Goal: Task Accomplishment & Management: Use online tool/utility

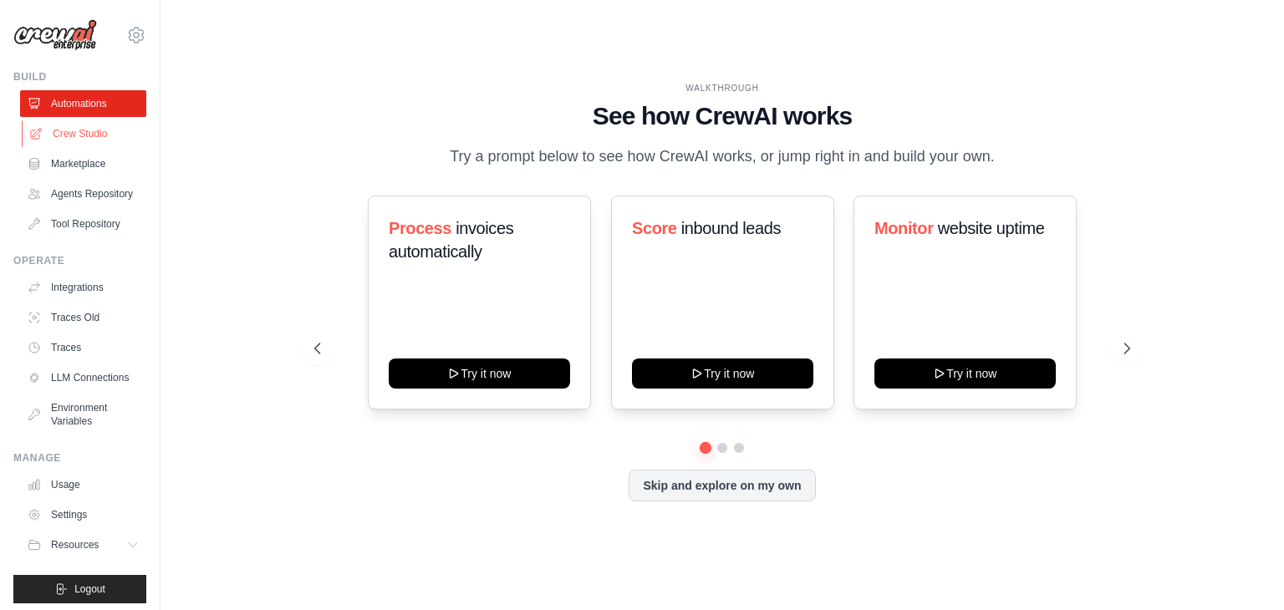
click at [53, 135] on link "Crew Studio" at bounding box center [85, 133] width 126 height 27
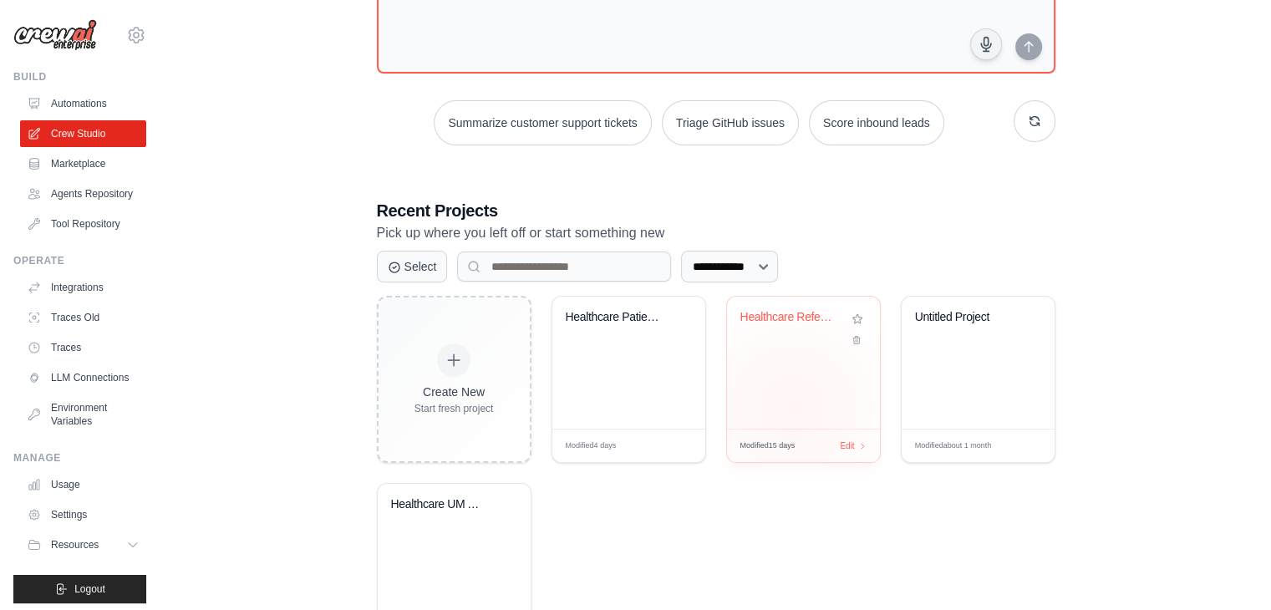
scroll to position [250, 0]
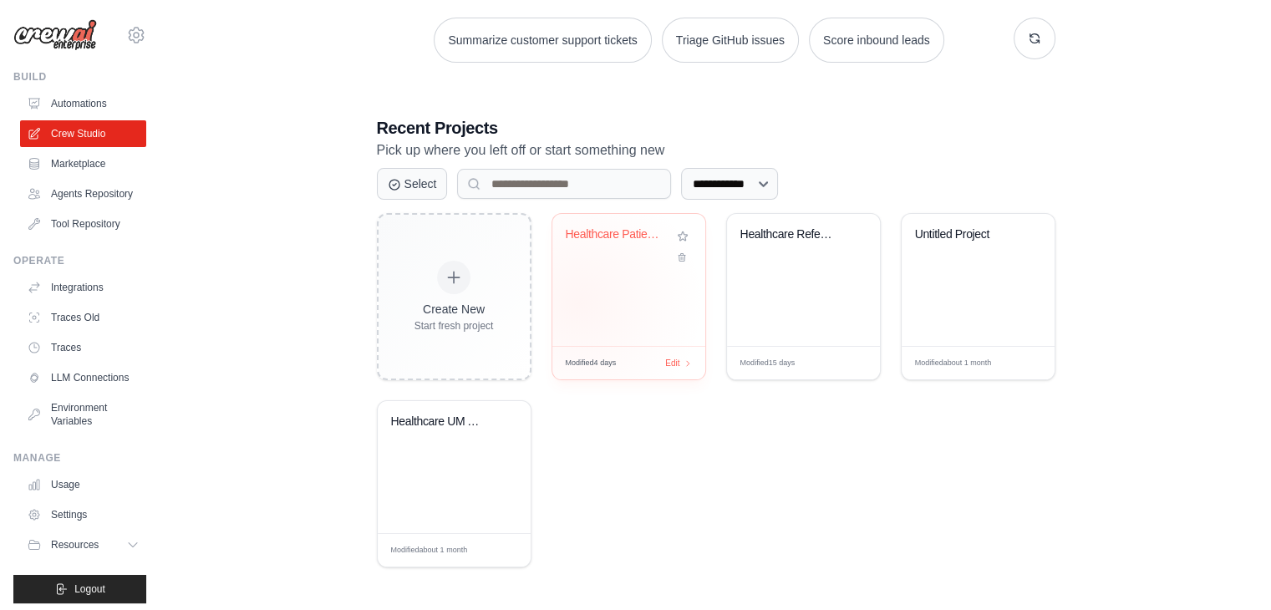
click at [578, 302] on div "Healthcare Patient Care Management ..." at bounding box center [629, 280] width 153 height 132
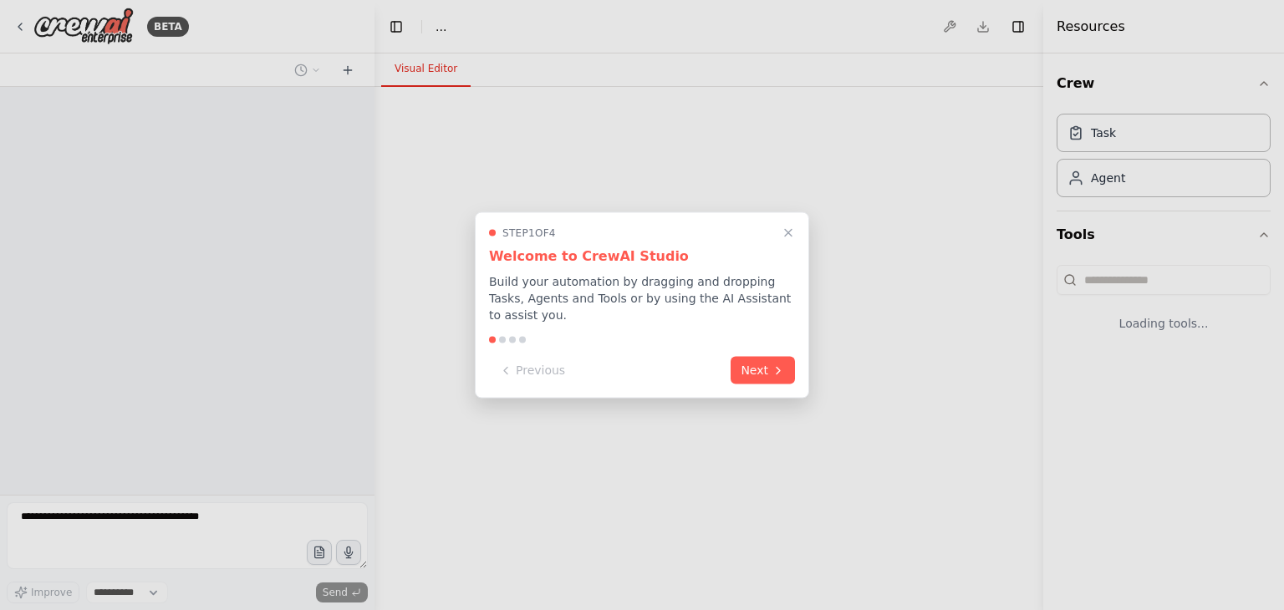
select select "****"
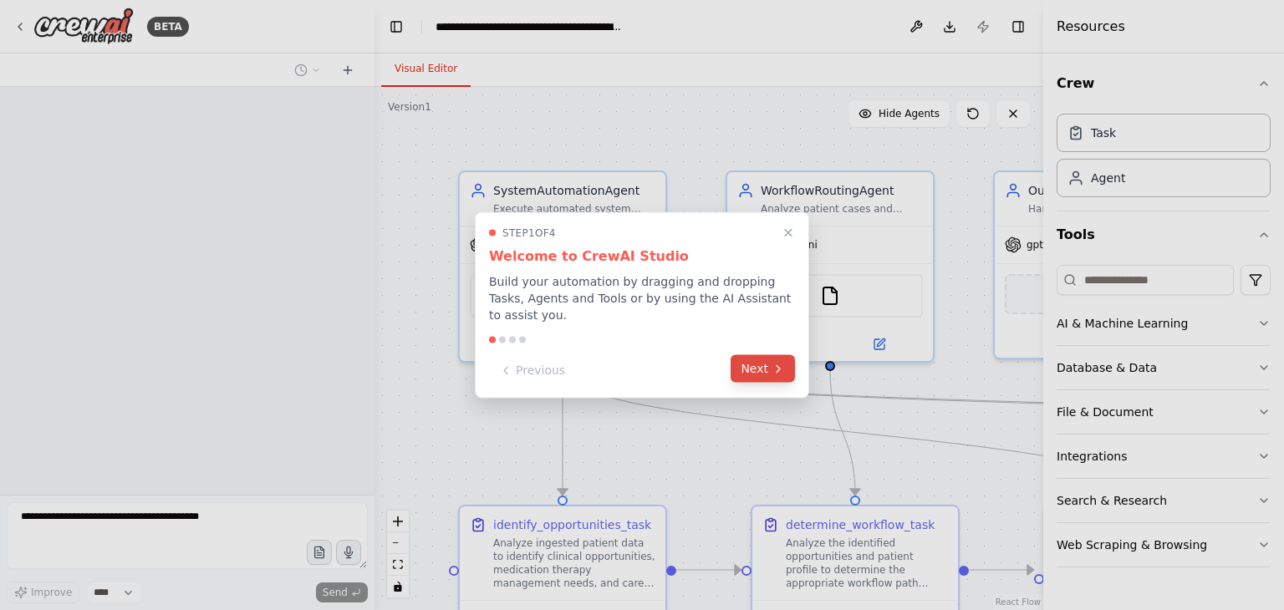
click at [769, 365] on button "Next" at bounding box center [763, 369] width 64 height 28
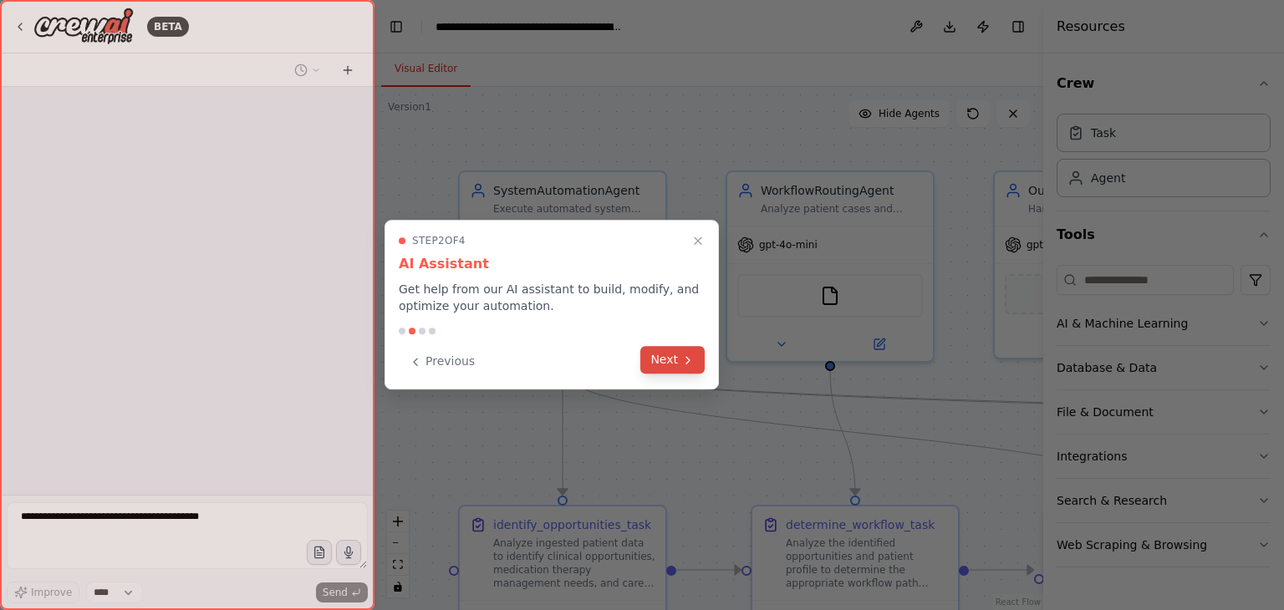
click at [661, 352] on button "Next" at bounding box center [672, 360] width 64 height 28
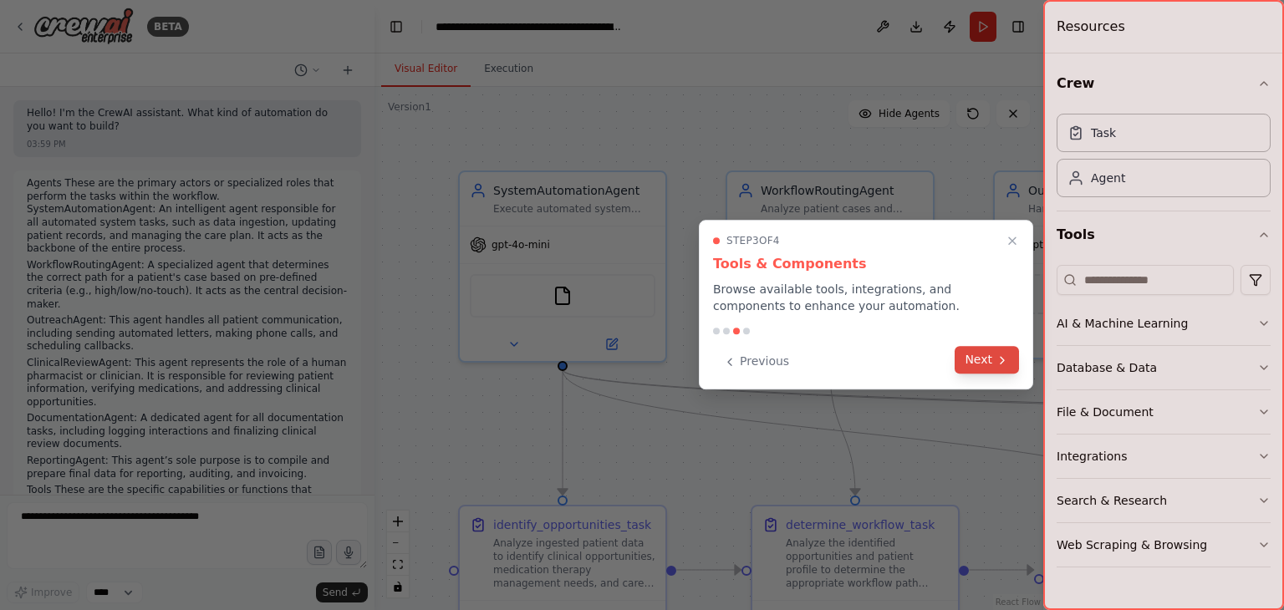
scroll to position [5256, 0]
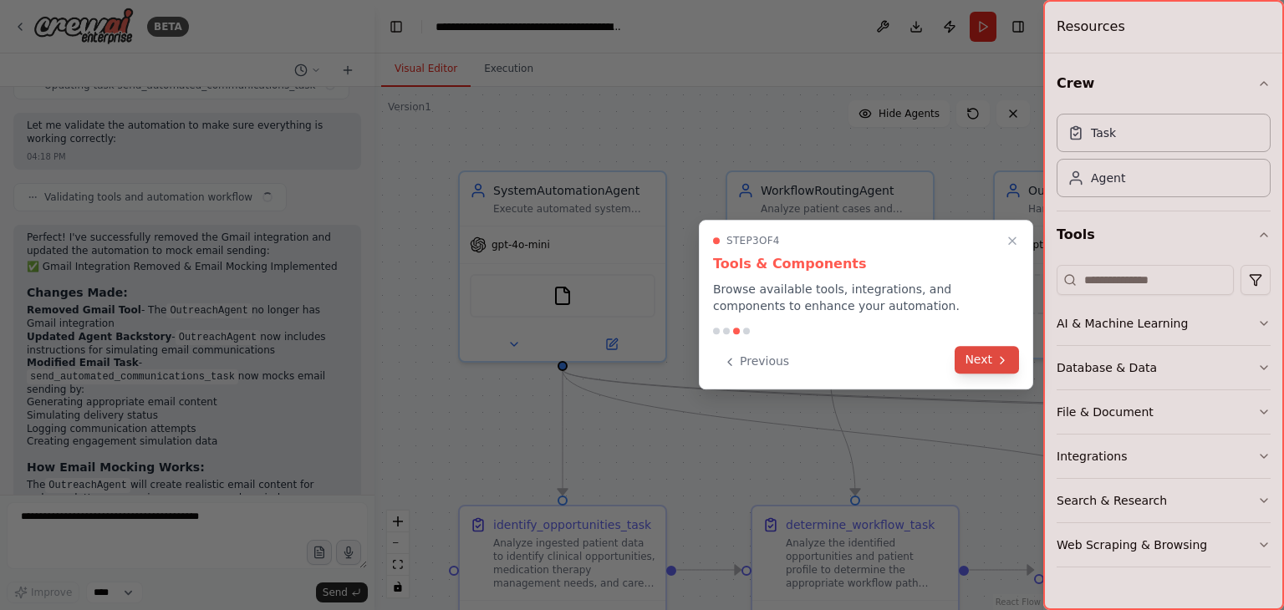
click at [978, 369] on button "Next" at bounding box center [987, 360] width 64 height 28
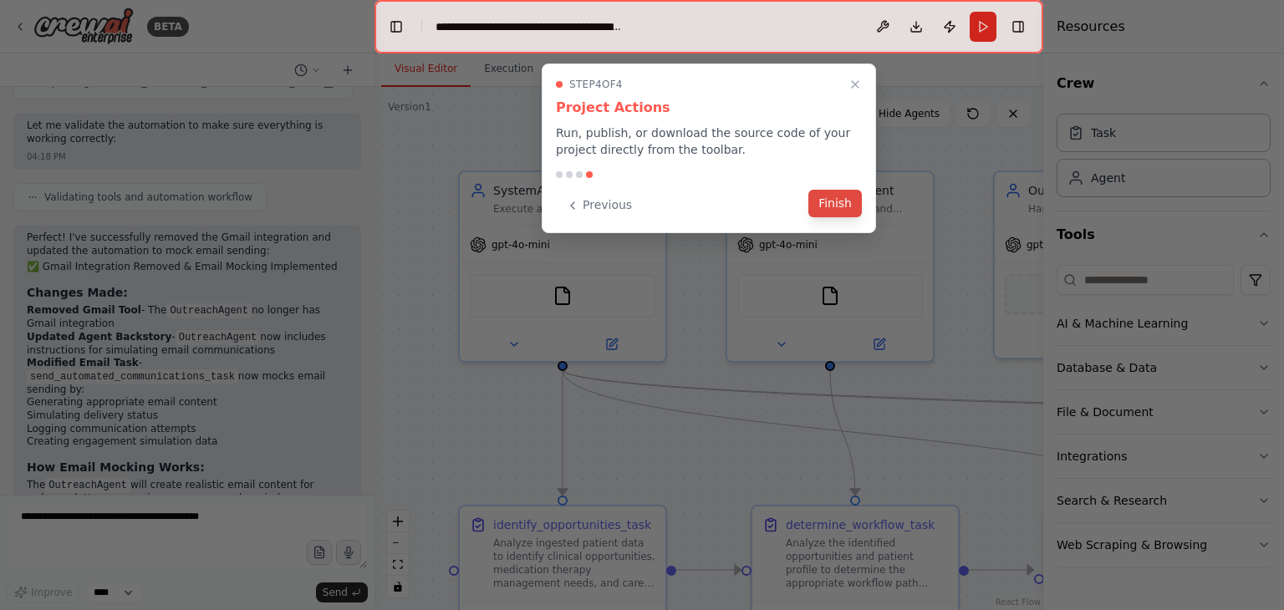
click at [837, 209] on button "Finish" at bounding box center [834, 204] width 53 height 28
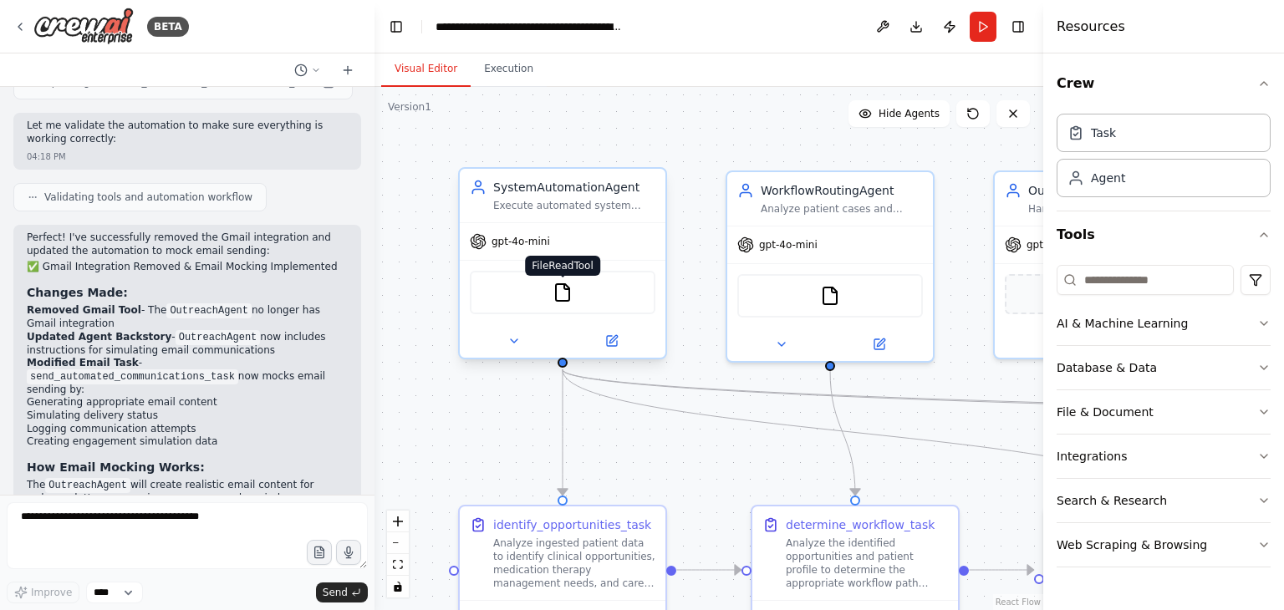
click at [559, 298] on img at bounding box center [563, 293] width 20 height 20
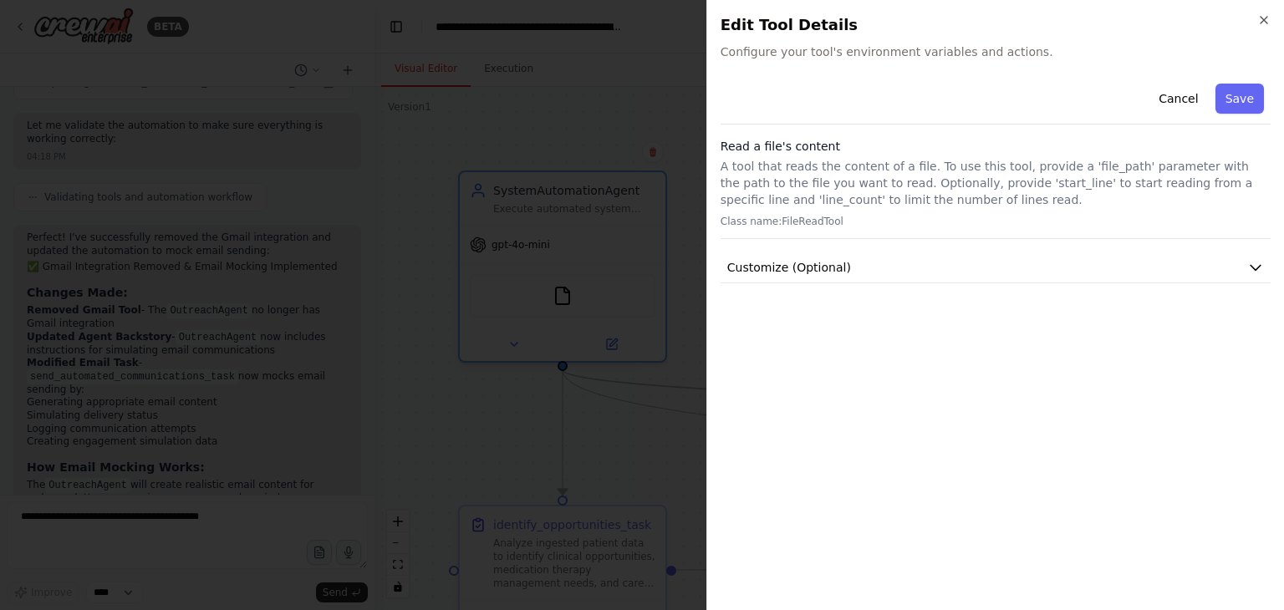
click at [762, 155] on div "Read a file's content A tool that reads the content of a file. To use this tool…" at bounding box center [996, 188] width 550 height 101
click at [770, 145] on h3 "Read a file's content" at bounding box center [996, 146] width 550 height 17
click at [779, 33] on h2 "Edit Tool Details" at bounding box center [996, 24] width 550 height 23
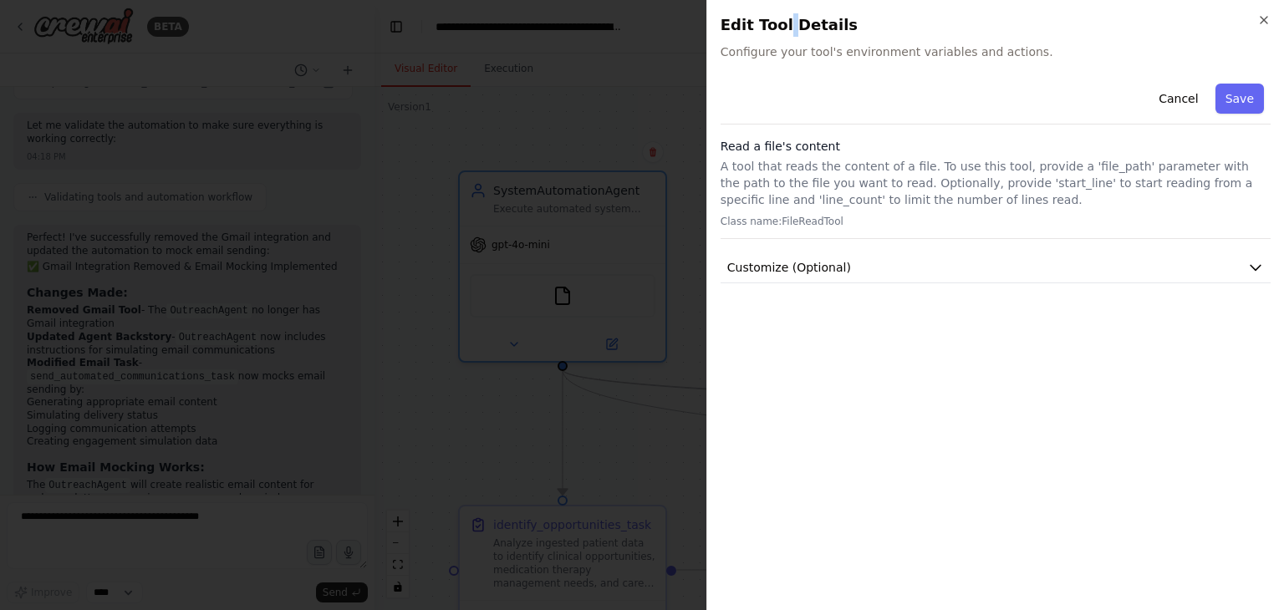
click at [779, 33] on h2 "Edit Tool Details" at bounding box center [996, 24] width 550 height 23
click at [797, 142] on h3 "Read a file's content" at bounding box center [996, 146] width 550 height 17
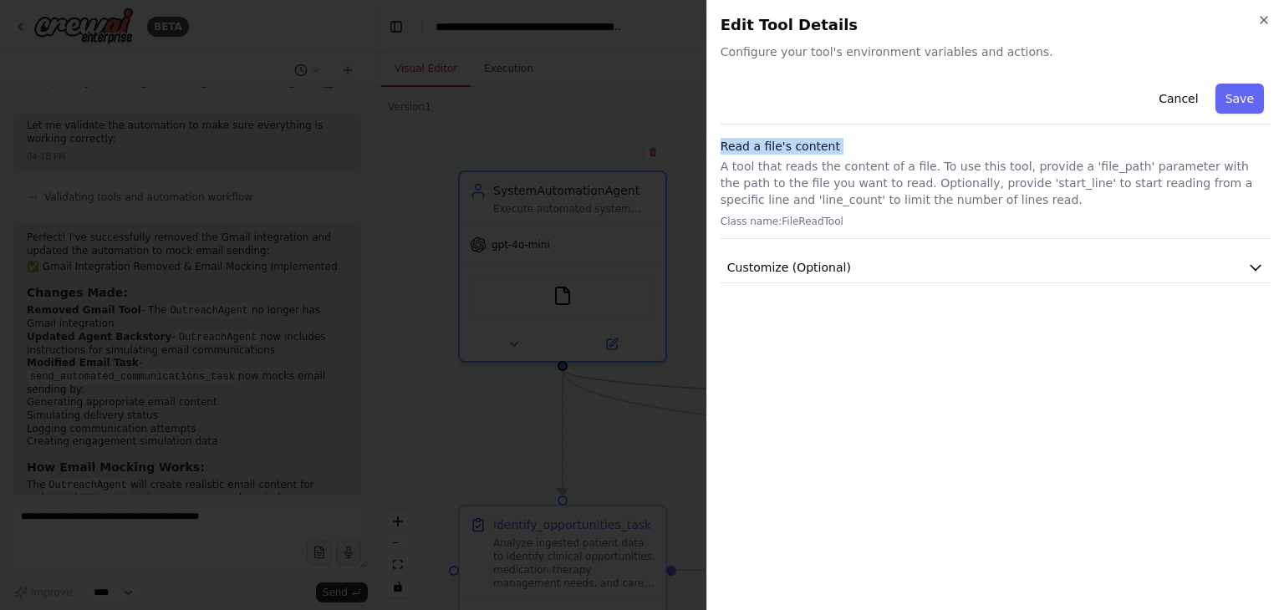
copy h3 "Read a file's content"
click at [966, 268] on button "Customize (Optional)" at bounding box center [996, 267] width 550 height 31
click at [1268, 26] on icon "button" at bounding box center [1263, 19] width 13 height 13
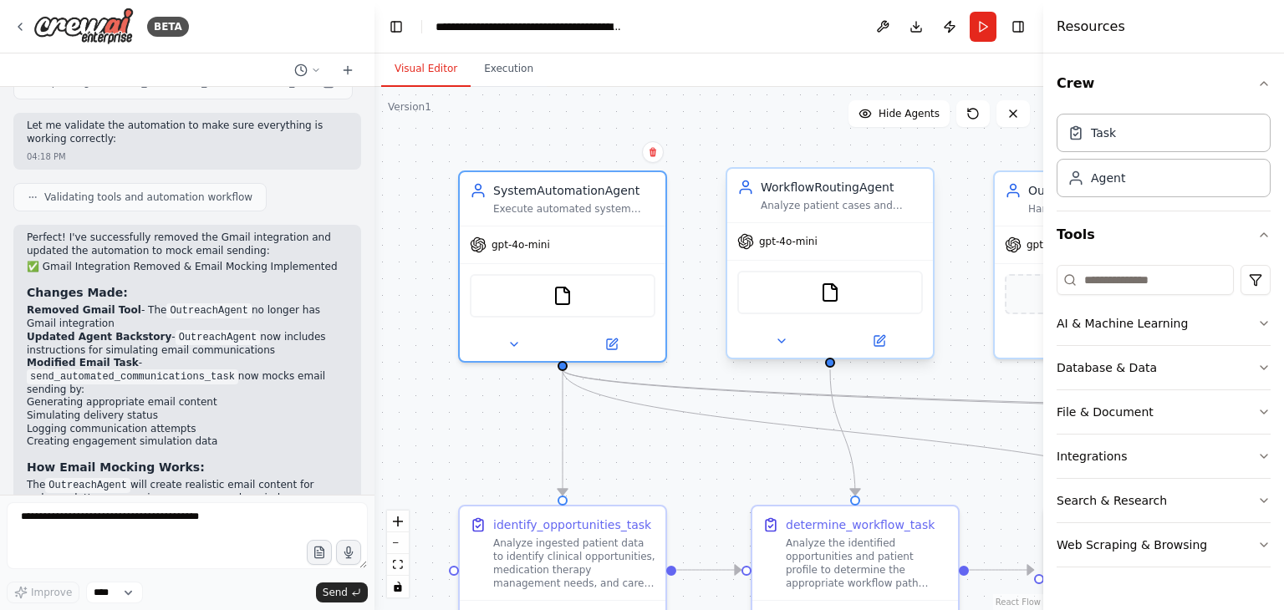
click at [829, 305] on div "FileReadTool" at bounding box center [830, 292] width 186 height 43
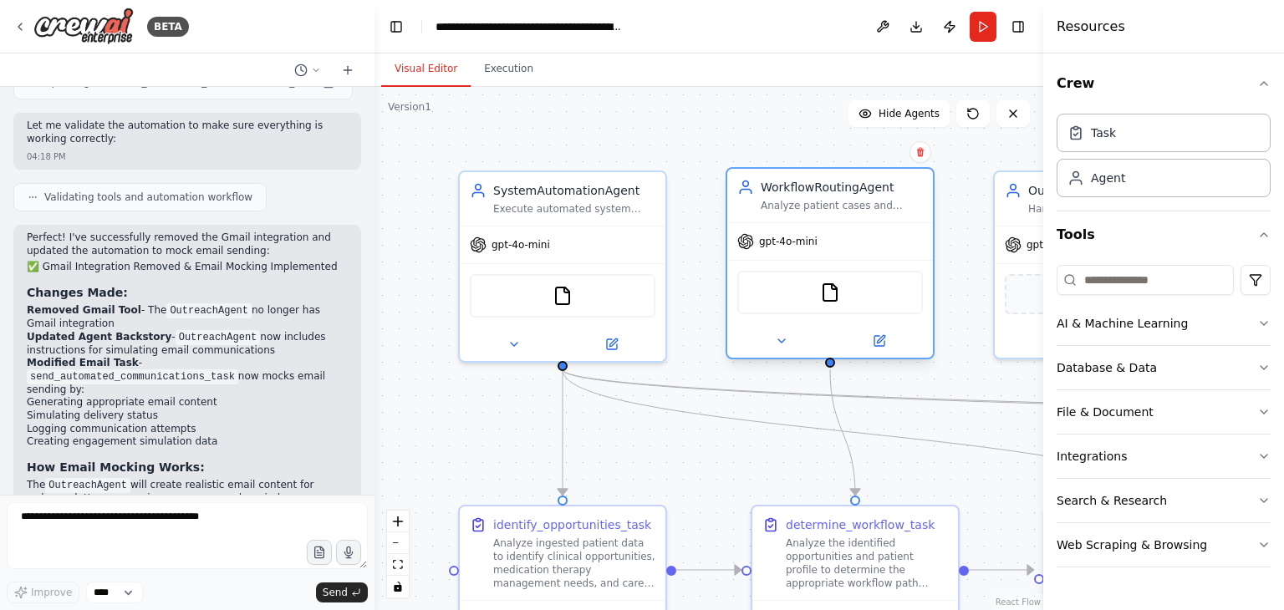
click at [844, 302] on div "FileReadTool" at bounding box center [830, 292] width 186 height 43
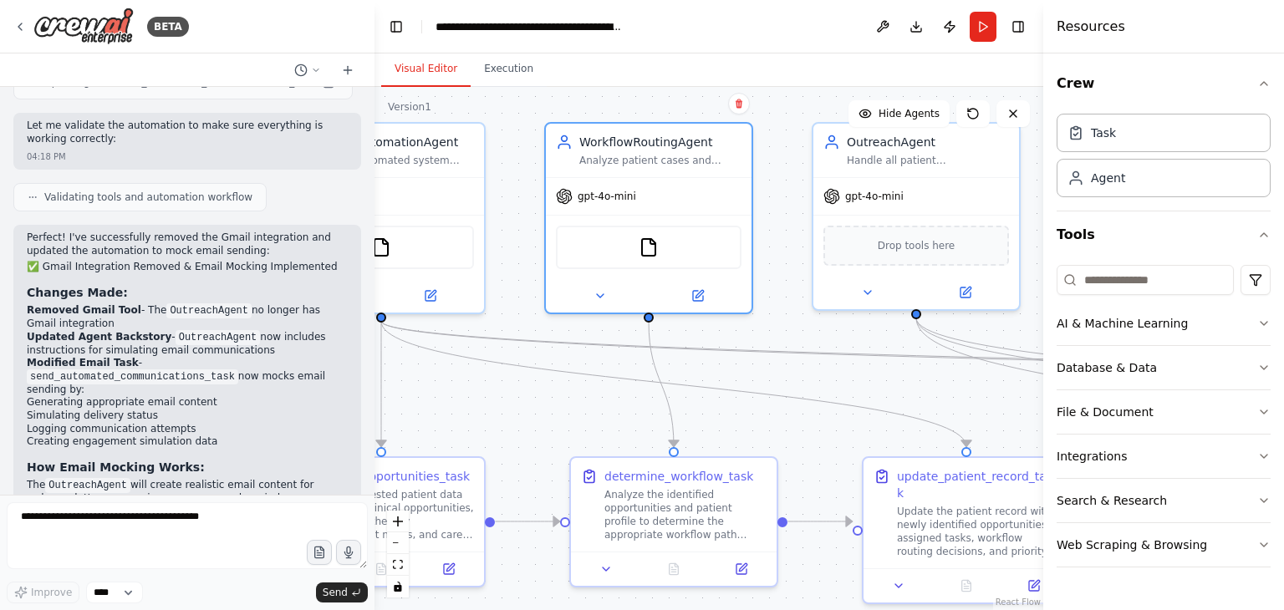
drag, startPoint x: 754, startPoint y: 460, endPoint x: 603, endPoint y: 324, distance: 203.6
click at [572, 410] on div ".deletable-edge-delete-btn { width: 20px; height: 20px; border: 0px solid #ffff…" at bounding box center [708, 348] width 669 height 523
click at [655, 251] on img at bounding box center [648, 242] width 20 height 20
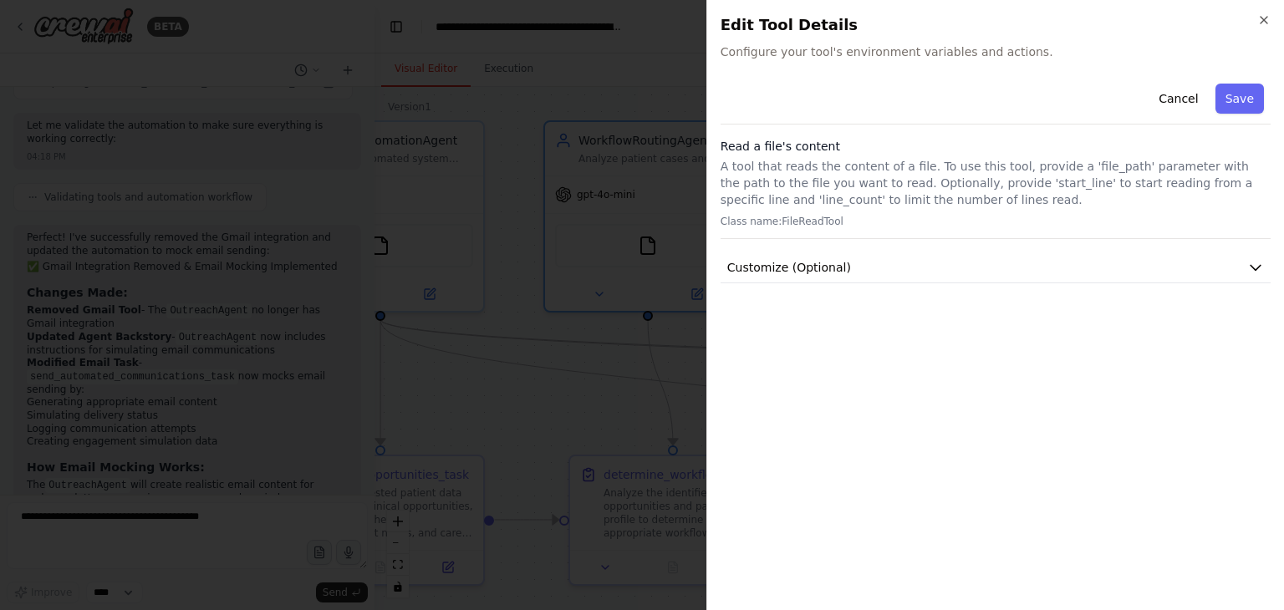
drag, startPoint x: 1271, startPoint y: 18, endPoint x: 1217, endPoint y: 51, distance: 62.7
click at [1271, 18] on div "Close Edit Tool Details Configure your tool's environment variables and actions…" at bounding box center [995, 305] width 578 height 610
click at [1266, 24] on icon "button" at bounding box center [1263, 19] width 13 height 13
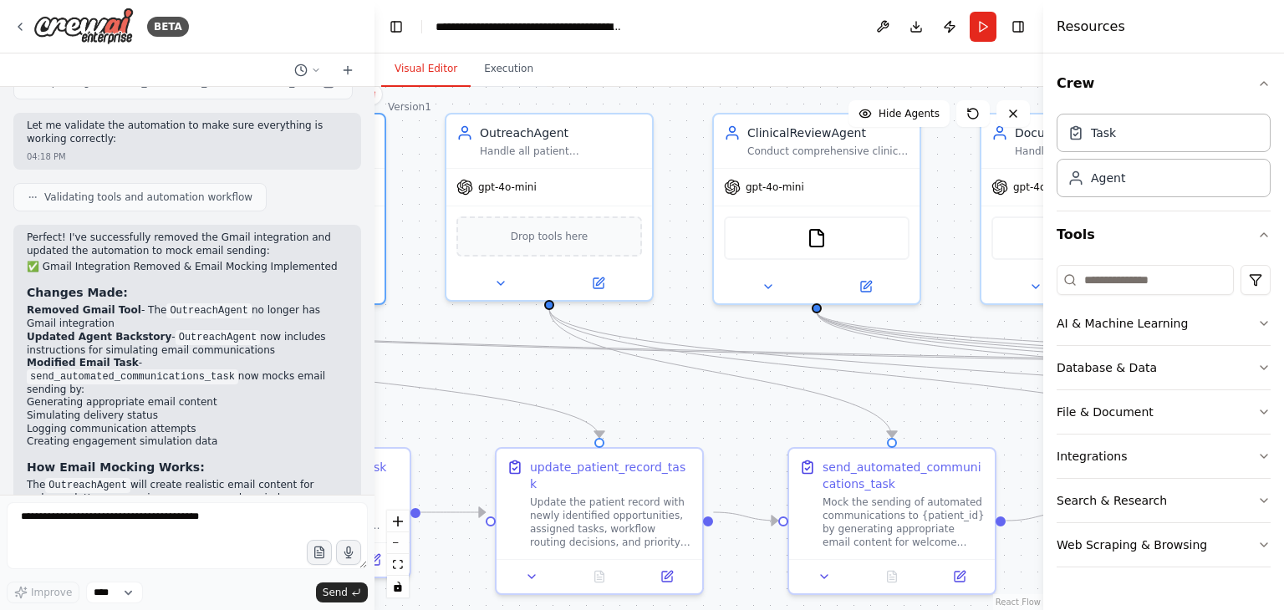
drag, startPoint x: 869, startPoint y: 339, endPoint x: 515, endPoint y: 316, distance: 355.2
click at [488, 331] on div ".deletable-edge-delete-btn { width: 20px; height: 20px; border: 0px solid #ffff…" at bounding box center [708, 348] width 669 height 523
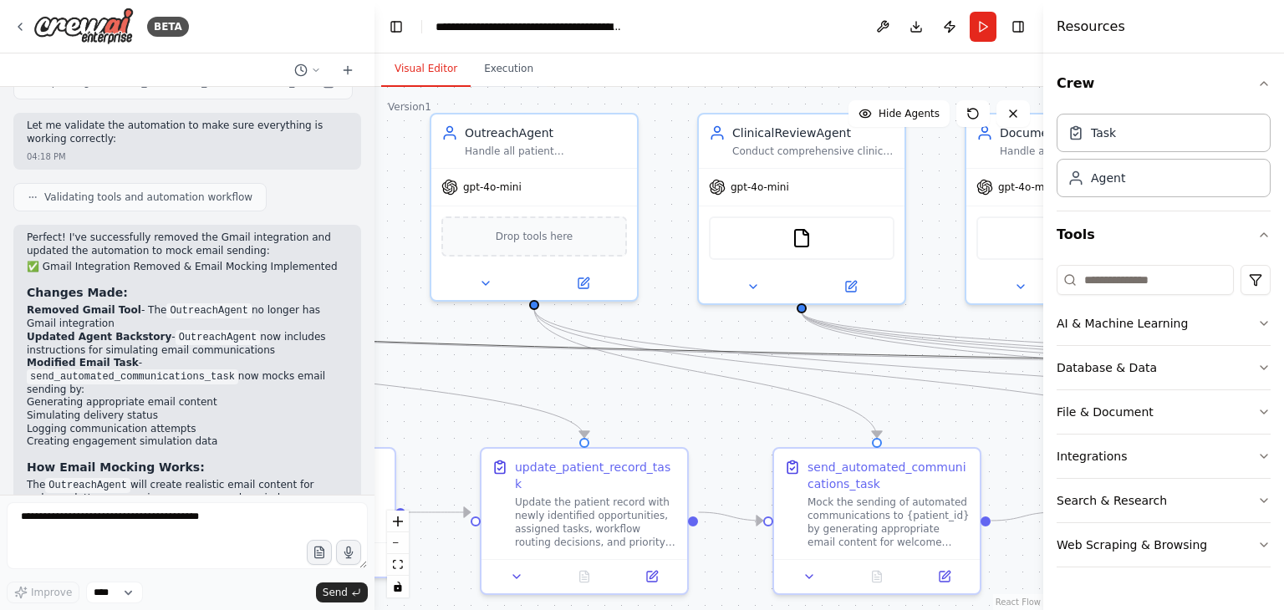
drag, startPoint x: 777, startPoint y: 348, endPoint x: 634, endPoint y: 318, distance: 146.7
click at [797, 243] on img at bounding box center [802, 235] width 20 height 20
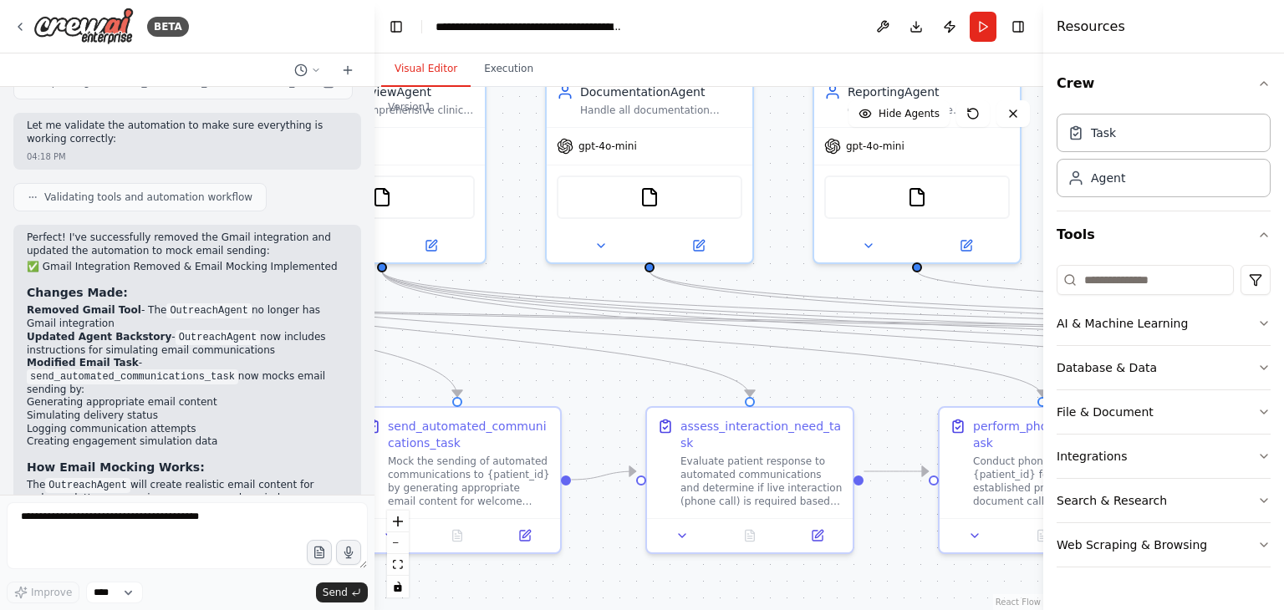
drag, startPoint x: 923, startPoint y: 402, endPoint x: 556, endPoint y: 308, distance: 378.9
click at [498, 361] on div ".deletable-edge-delete-btn { width: 20px; height: 20px; border: 0px solid #ffff…" at bounding box center [708, 348] width 669 height 523
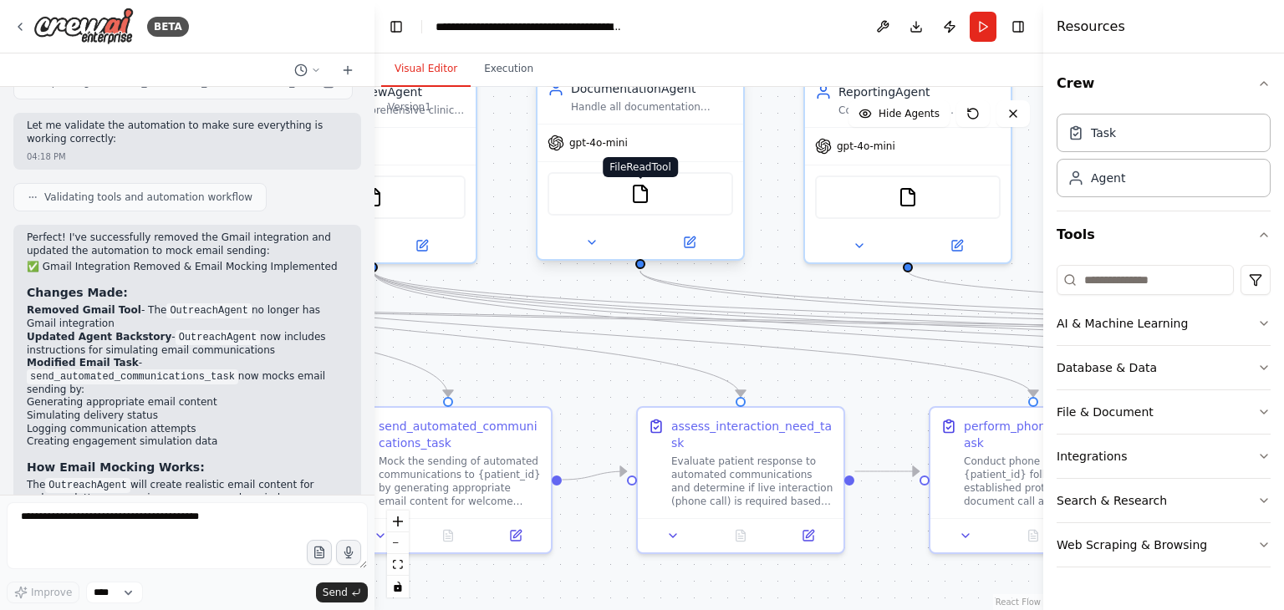
click at [635, 200] on img at bounding box center [640, 194] width 20 height 20
drag, startPoint x: 763, startPoint y: 342, endPoint x: 461, endPoint y: 380, distance: 304.2
click at [461, 380] on div ".deletable-edge-delete-btn { width: 20px; height: 20px; border: 0px solid #ffff…" at bounding box center [708, 348] width 669 height 523
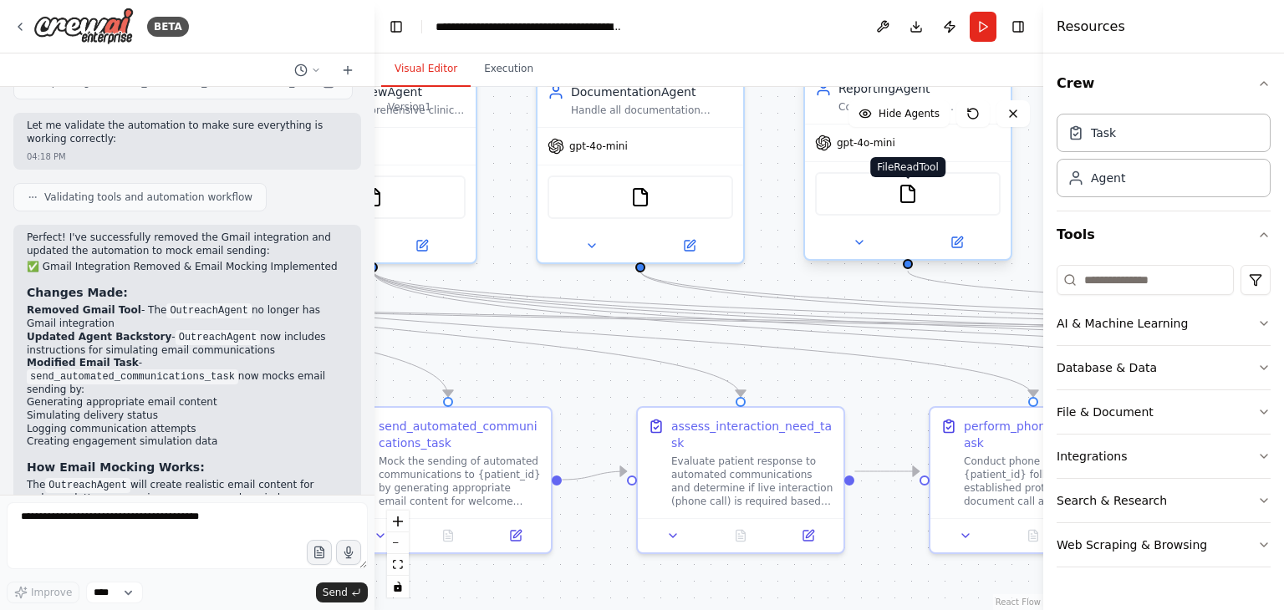
click at [914, 202] on img at bounding box center [908, 194] width 20 height 20
drag, startPoint x: 803, startPoint y: 320, endPoint x: 614, endPoint y: 316, distance: 189.0
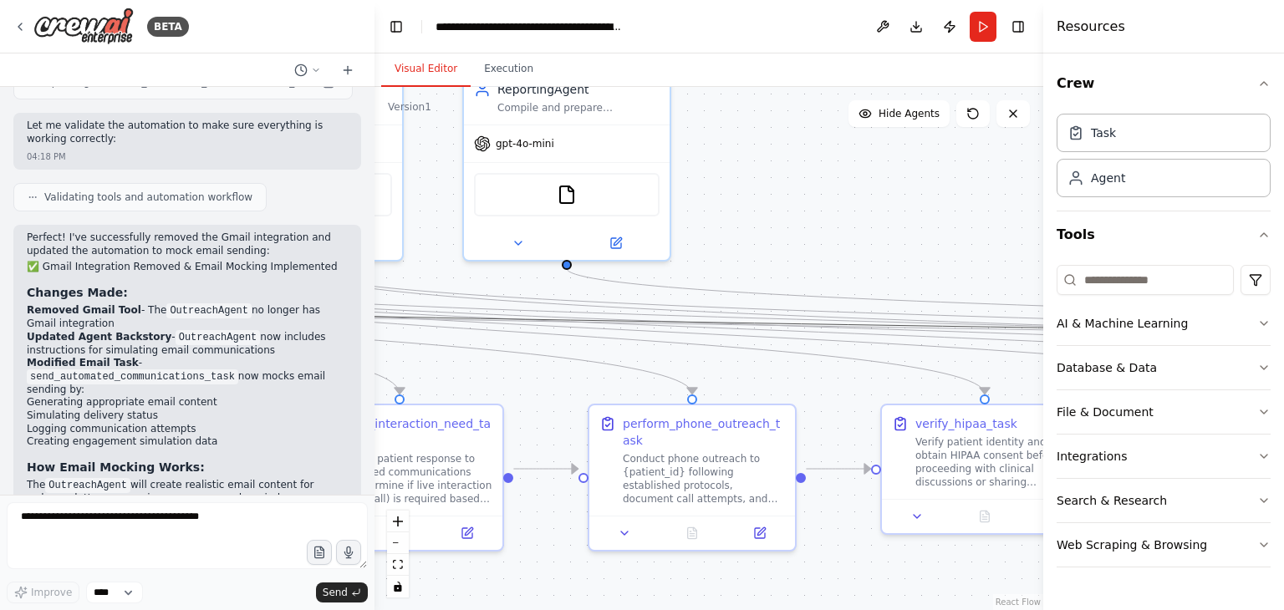
drag, startPoint x: 873, startPoint y: 390, endPoint x: 522, endPoint y: 388, distance: 351.1
click at [522, 388] on div ".deletable-edge-delete-btn { width: 20px; height: 20px; border: 0px solid #ffff…" at bounding box center [708, 348] width 669 height 523
